Goal: Consume media (video, audio): Consume media (video, audio)

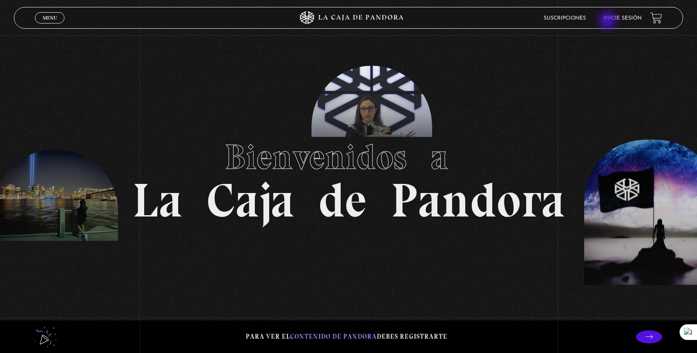
click at [608, 21] on li "Inicie sesión" at bounding box center [622, 17] width 38 height 13
click at [623, 17] on link "Inicie sesión" at bounding box center [622, 18] width 38 height 5
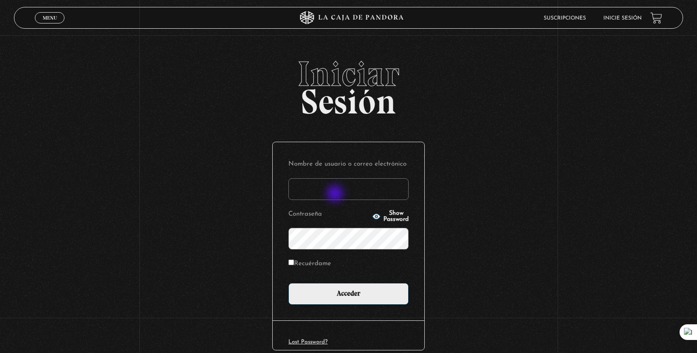
click at [336, 195] on input "Nombre de usuario o correo electrónico" at bounding box center [348, 189] width 120 height 22
click at [313, 194] on input "racakvomoya01@gmail.com" at bounding box center [348, 189] width 120 height 22
click at [312, 188] on input "racakvomoya01@gmail.com" at bounding box center [348, 189] width 120 height 22
type input "racalvomoya01@gmail.com"
click at [372, 217] on button "Show Password" at bounding box center [390, 217] width 37 height 12
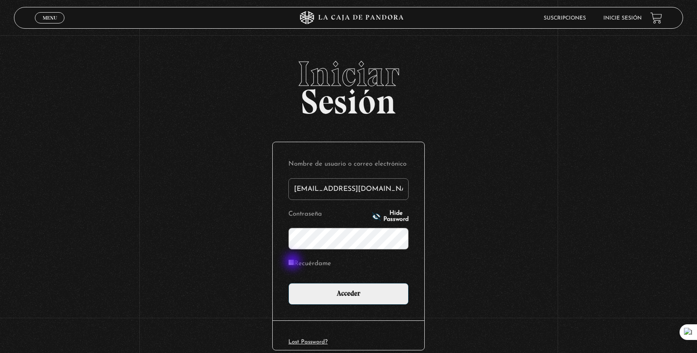
click at [293, 263] on label "Recuérdame" at bounding box center [309, 264] width 43 height 13
click at [293, 263] on input "Recuérdame" at bounding box center [291, 263] width 6 height 6
checkbox input "true"
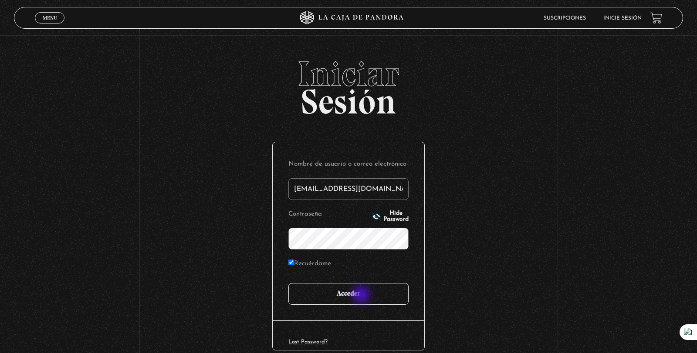
click at [362, 296] on input "Acceder" at bounding box center [348, 294] width 120 height 22
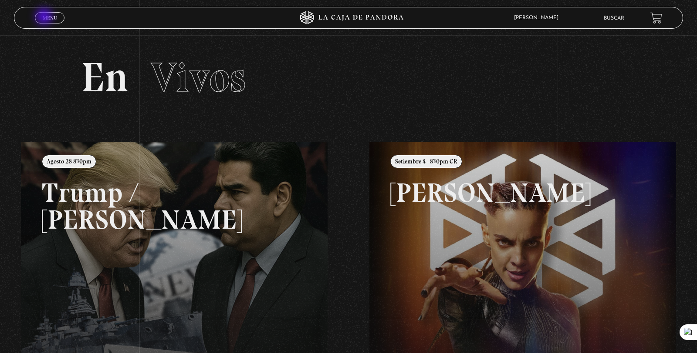
click at [45, 17] on span "Menu" at bounding box center [50, 17] width 14 height 5
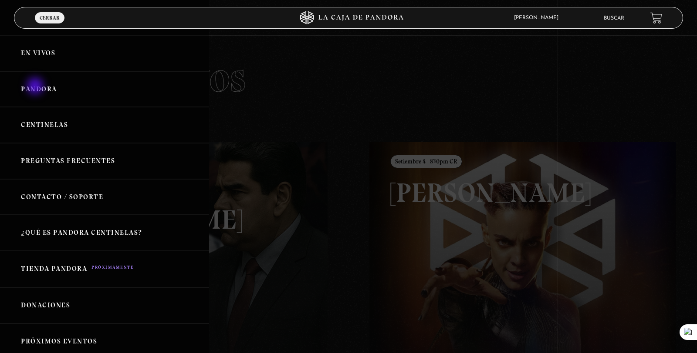
click at [36, 87] on link "Pandora" at bounding box center [104, 89] width 209 height 36
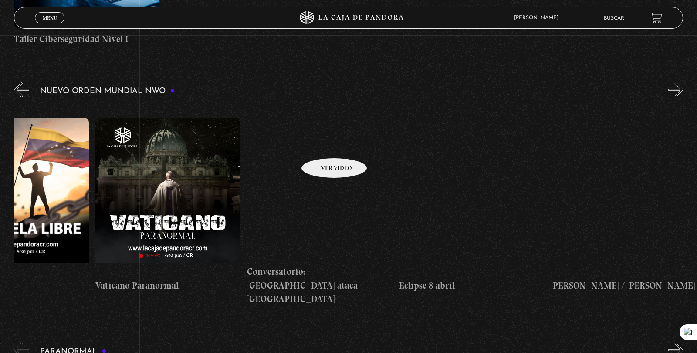
scroll to position [0, 2349]
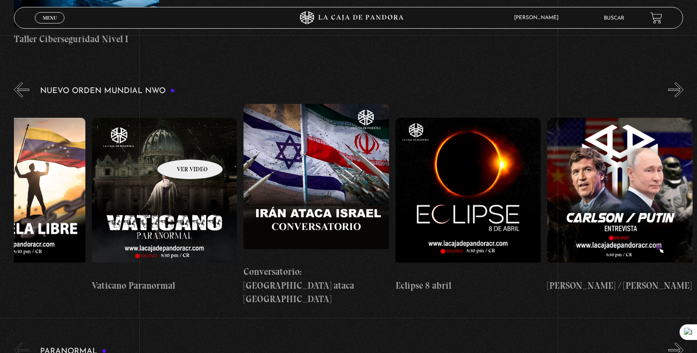
click at [178, 146] on figure at bounding box center [164, 196] width 145 height 157
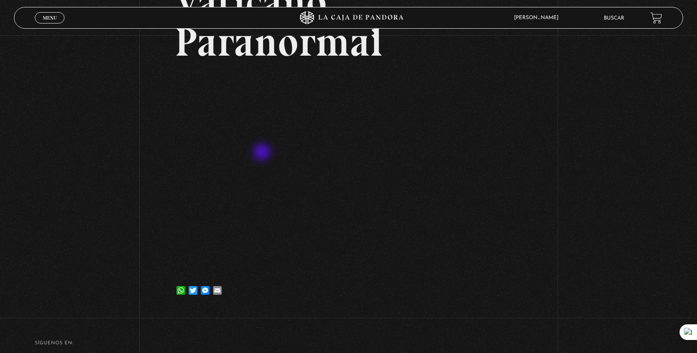
scroll to position [96, 0]
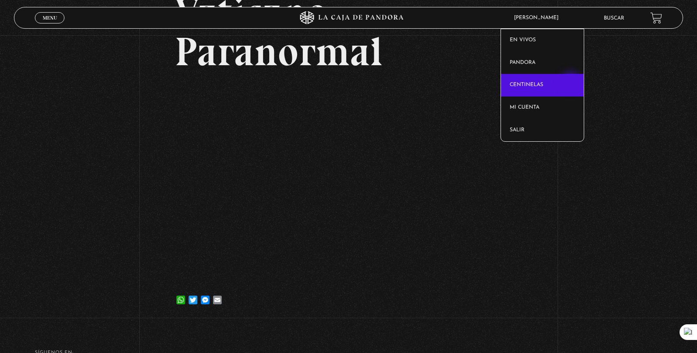
click at [572, 82] on link "Centinelas" at bounding box center [542, 85] width 83 height 23
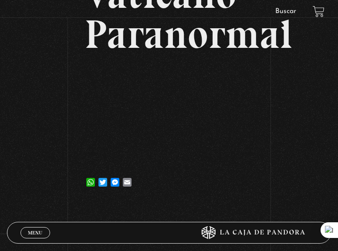
scroll to position [118, 0]
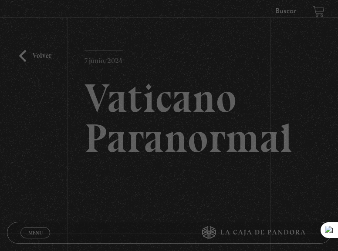
scroll to position [121, 0]
